Goal: Task Accomplishment & Management: Use online tool/utility

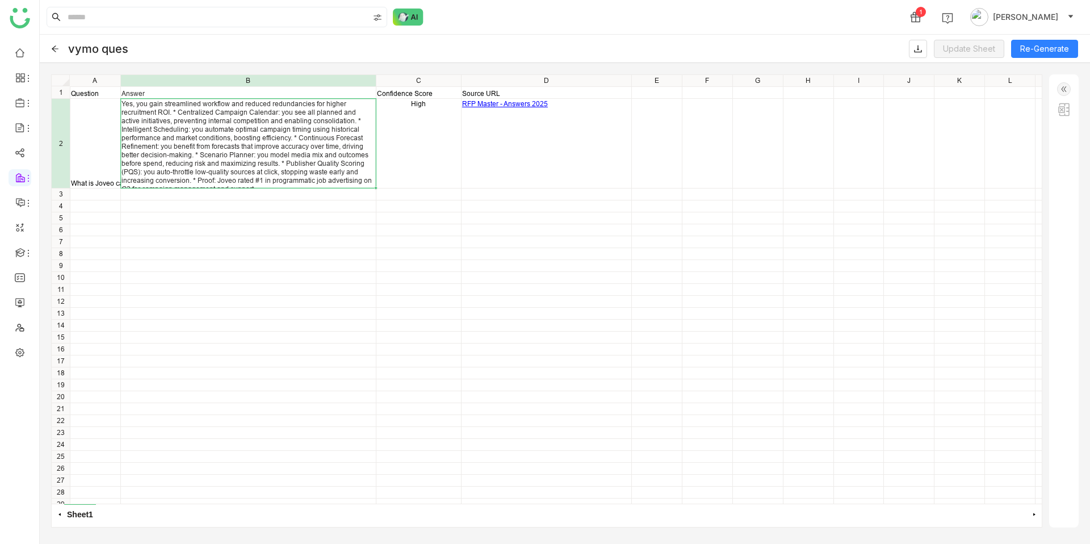
click at [267, 140] on div "Yes, you gain streamlined workflow and reduced redundancies for higher recruitm…" at bounding box center [249, 146] width 254 height 94
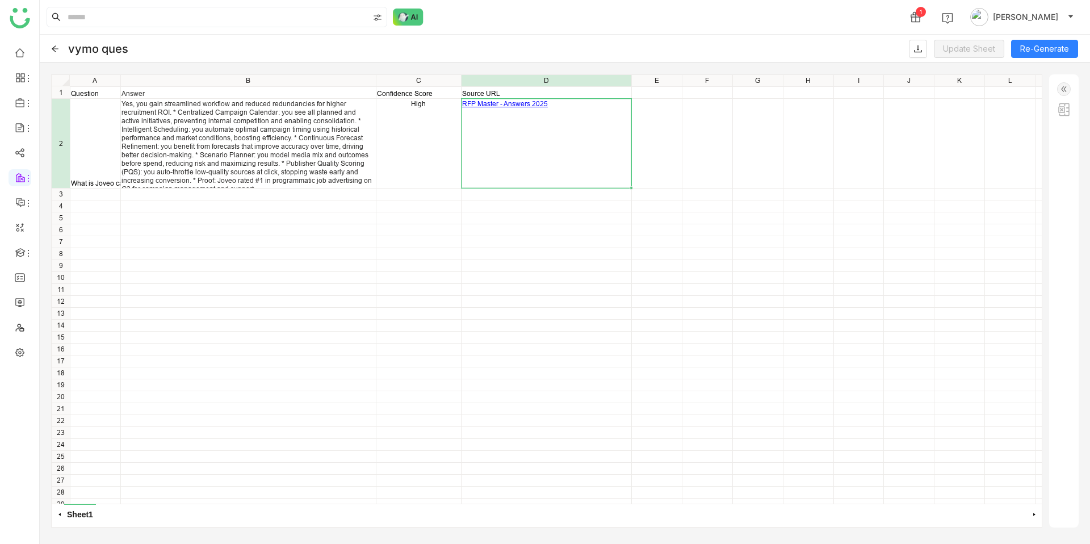
click at [510, 101] on link "RFP Master - Answers 2025" at bounding box center [505, 103] width 86 height 9
